Goal: Task Accomplishment & Management: Complete application form

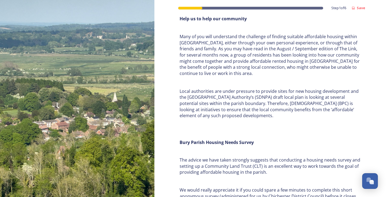
scroll to position [124, 0]
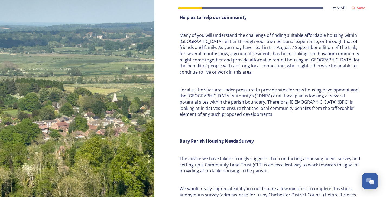
click at [213, 55] on p "Many of you will understand the challenge of finding suitable affordable housin…" at bounding box center [269, 53] width 181 height 43
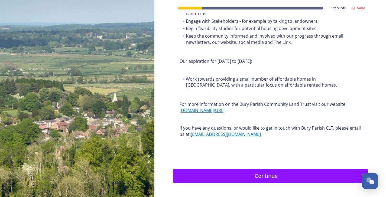
scroll to position [641, 0]
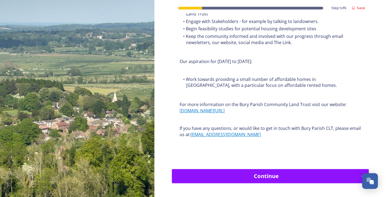
click at [227, 172] on div "Continue" at bounding box center [266, 176] width 183 height 8
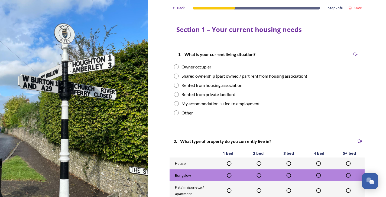
click at [179, 66] on input "radio" at bounding box center [176, 66] width 5 height 5
radio input "true"
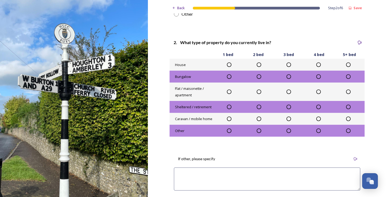
scroll to position [121, 0]
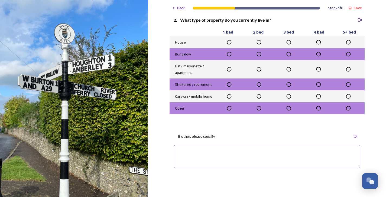
click at [351, 40] on icon at bounding box center [347, 42] width 5 height 5
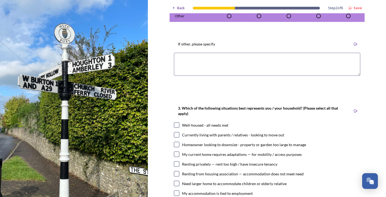
scroll to position [239, 0]
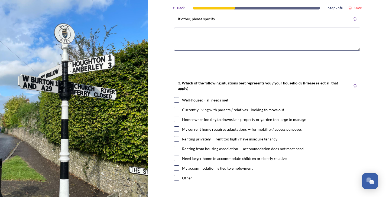
click at [179, 99] on input "checkbox" at bounding box center [176, 99] width 5 height 5
checkbox input "true"
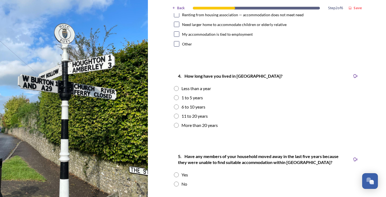
scroll to position [373, 0]
click at [179, 95] on input "radio" at bounding box center [176, 97] width 5 height 5
radio input "true"
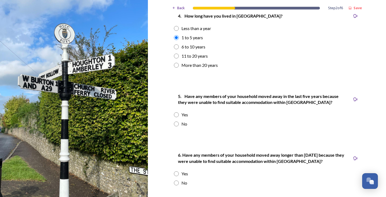
scroll to position [433, 0]
click at [179, 121] on input "radio" at bounding box center [176, 123] width 5 height 5
radio input "true"
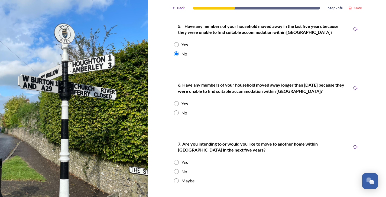
scroll to position [503, 0]
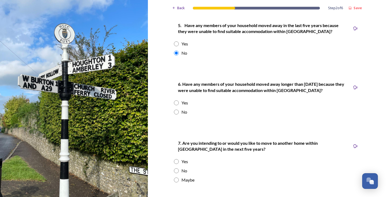
click at [179, 110] on input "radio" at bounding box center [176, 112] width 5 height 5
radio input "true"
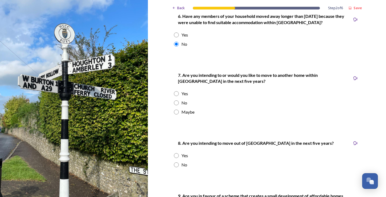
scroll to position [572, 0]
click at [179, 100] on input "radio" at bounding box center [176, 102] width 5 height 5
radio input "true"
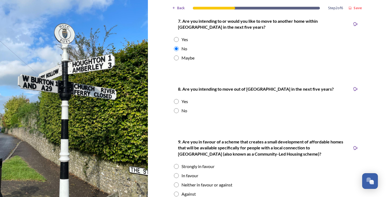
scroll to position [660, 0]
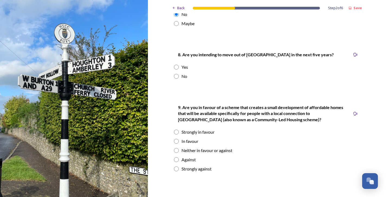
click at [179, 74] on input "radio" at bounding box center [176, 76] width 5 height 5
radio input "true"
click at [179, 166] on input "radio" at bounding box center [176, 168] width 5 height 5
radio input "true"
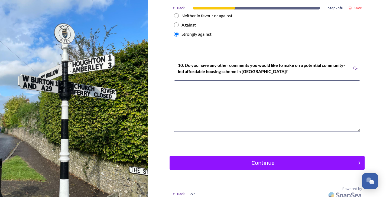
scroll to position [794, 0]
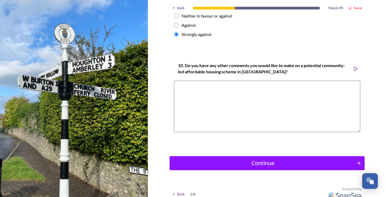
click at [211, 81] on textarea at bounding box center [267, 106] width 186 height 51
type textarea "I"
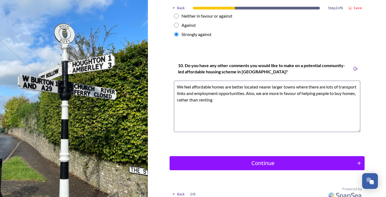
click at [338, 90] on textarea "We feel affordable homes are better located nearer larger towns where there are…" at bounding box center [267, 106] width 186 height 51
type textarea "We feel affordable homes are better located nearer larger towns where there are…"
click at [331, 159] on div "Continue" at bounding box center [262, 163] width 183 height 8
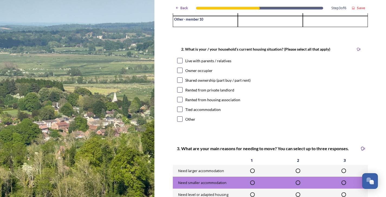
scroll to position [151, 0]
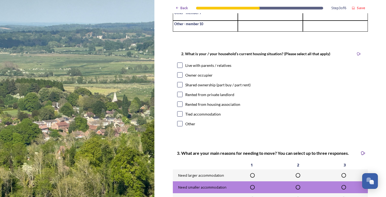
click at [180, 72] on input "checkbox" at bounding box center [179, 74] width 5 height 5
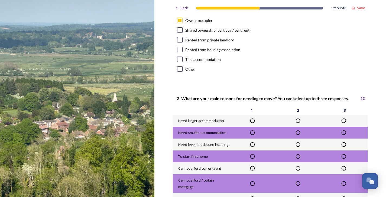
scroll to position [183, 0]
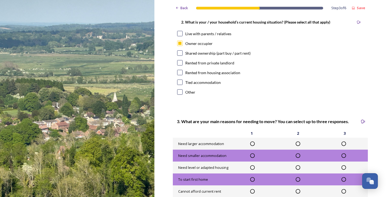
click at [180, 41] on input "checkbox" at bounding box center [179, 43] width 5 height 5
checkbox input "false"
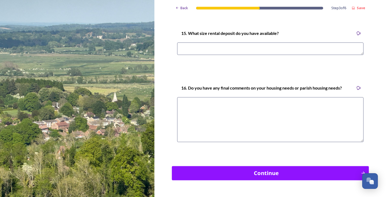
scroll to position [1588, 0]
click at [236, 169] on div "Continue" at bounding box center [266, 173] width 183 height 8
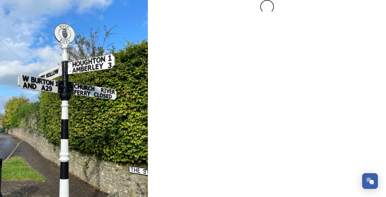
scroll to position [0, 0]
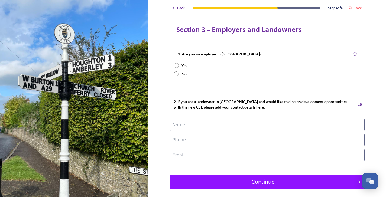
click at [179, 74] on input "radio" at bounding box center [176, 73] width 5 height 5
radio input "true"
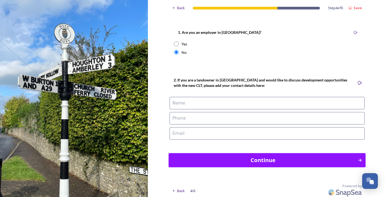
scroll to position [21, 0]
click at [208, 162] on div "Continue" at bounding box center [262, 160] width 183 height 8
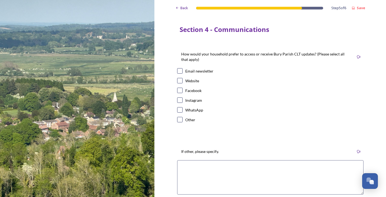
scroll to position [0, 0]
click at [179, 70] on input "checkbox" at bounding box center [179, 70] width 5 height 5
checkbox input "true"
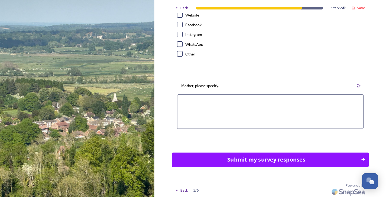
scroll to position [65, 0]
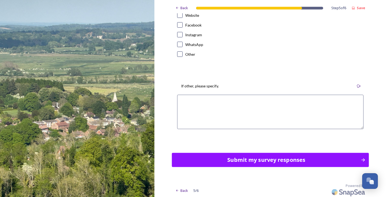
click at [216, 158] on div "Submit my survey responses" at bounding box center [266, 160] width 183 height 8
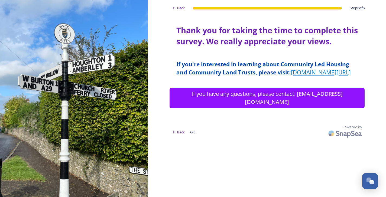
scroll to position [0, 0]
